Goal: Find specific page/section: Find specific page/section

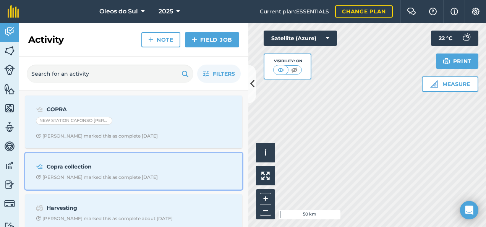
click at [74, 168] on strong "Copra collection" at bounding box center [107, 166] width 121 height 8
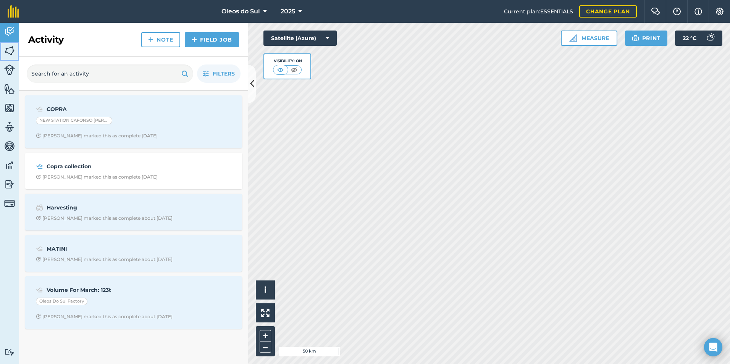
click at [11, 54] on img at bounding box center [9, 50] width 11 height 11
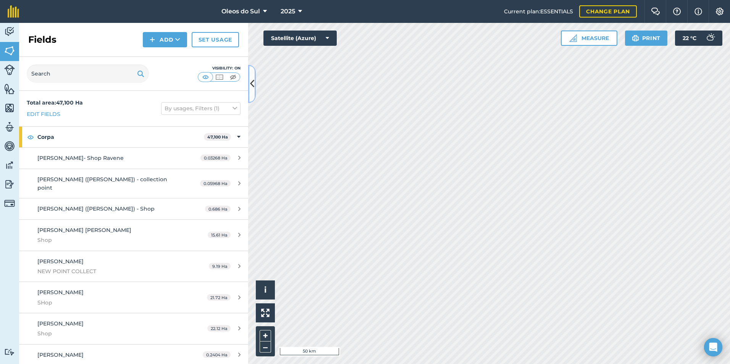
click at [254, 87] on icon at bounding box center [252, 83] width 4 height 13
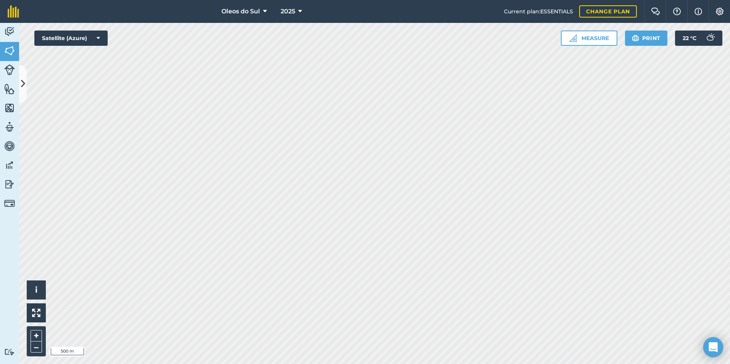
click at [485, 226] on icon "Open Intercom Messenger" at bounding box center [713, 347] width 10 height 10
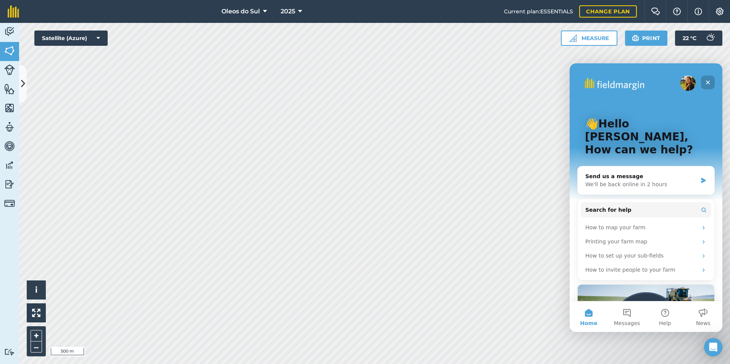
click at [485, 81] on icon "Close" at bounding box center [708, 82] width 6 height 6
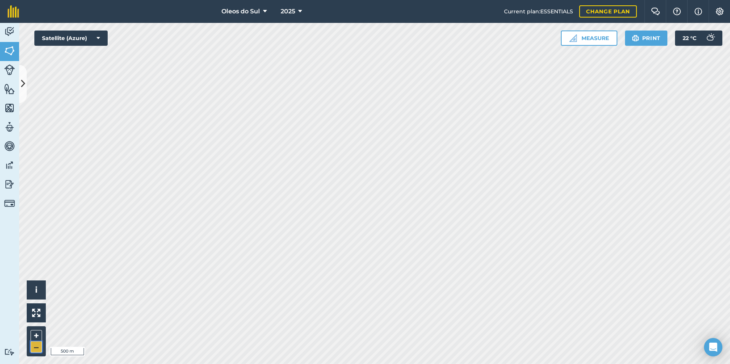
click at [36, 226] on button "–" at bounding box center [36, 347] width 11 height 11
click at [37, 226] on button "–" at bounding box center [36, 347] width 11 height 11
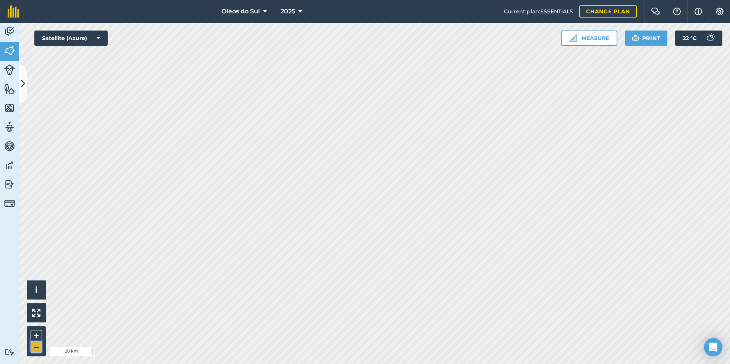
click at [37, 226] on button "–" at bounding box center [36, 347] width 11 height 11
